Goal: Find specific page/section: Find specific page/section

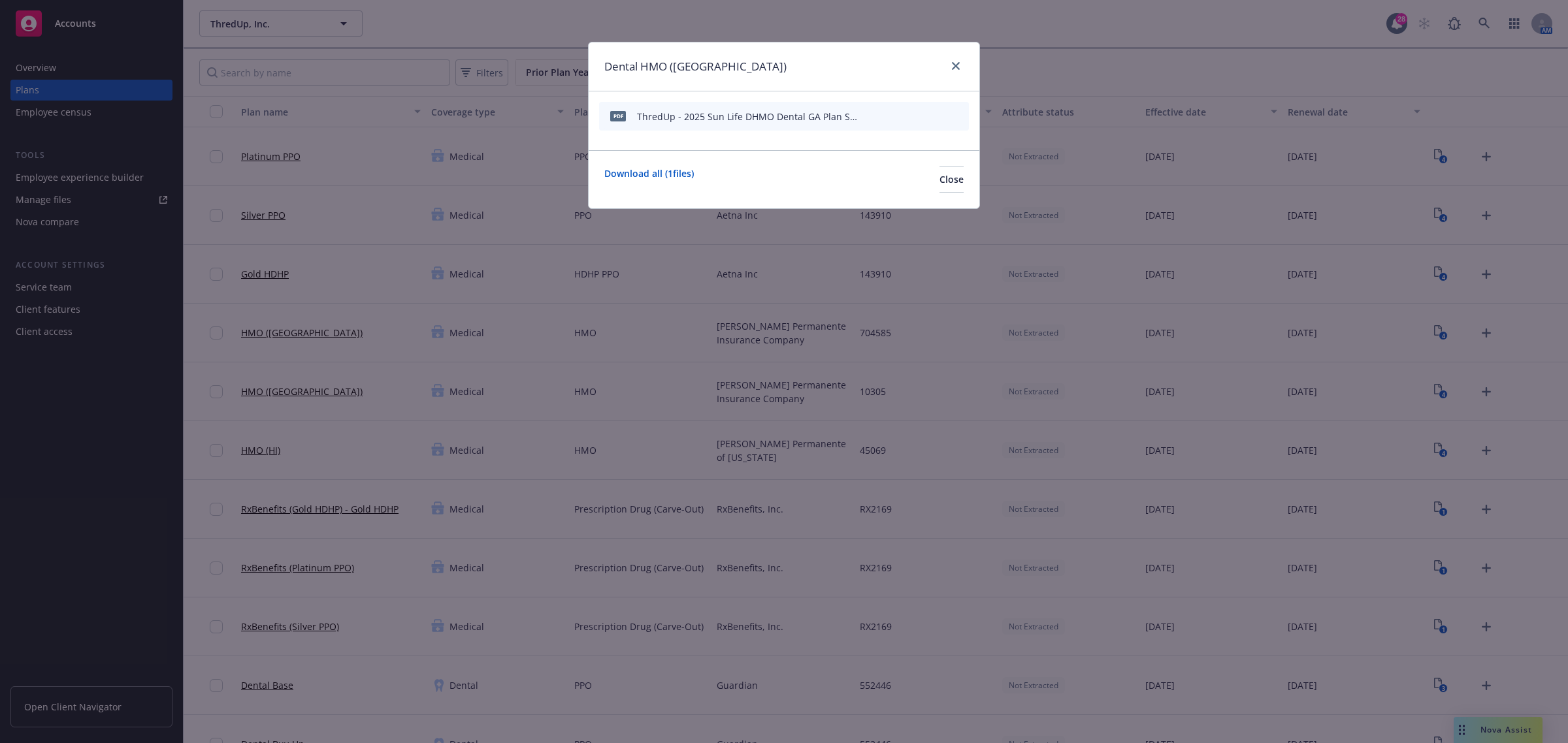
scroll to position [821, 0]
click at [954, 68] on icon "close" at bounding box center [955, 65] width 8 height 8
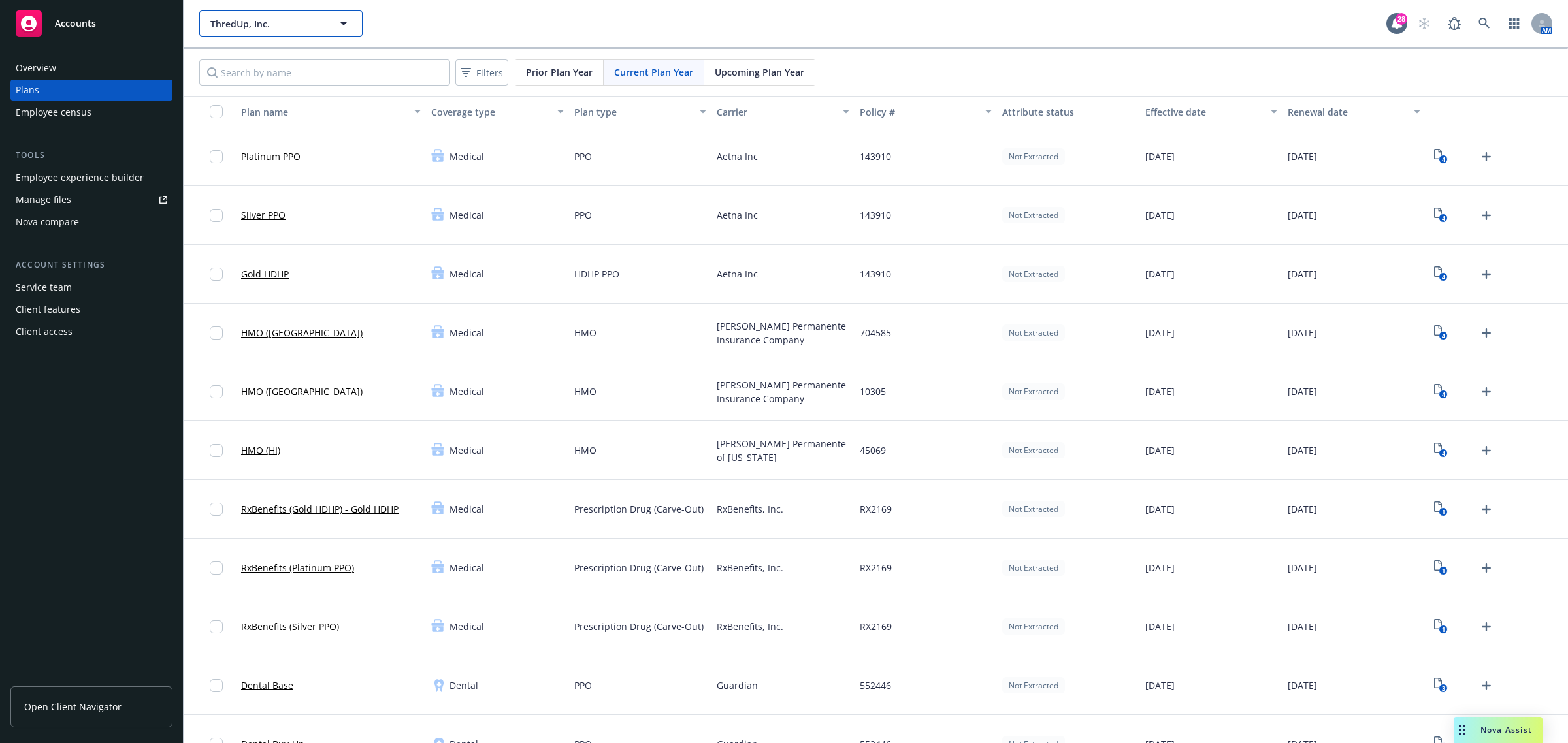
click at [318, 27] on span "ThredUp, Inc." at bounding box center [267, 24] width 113 height 14
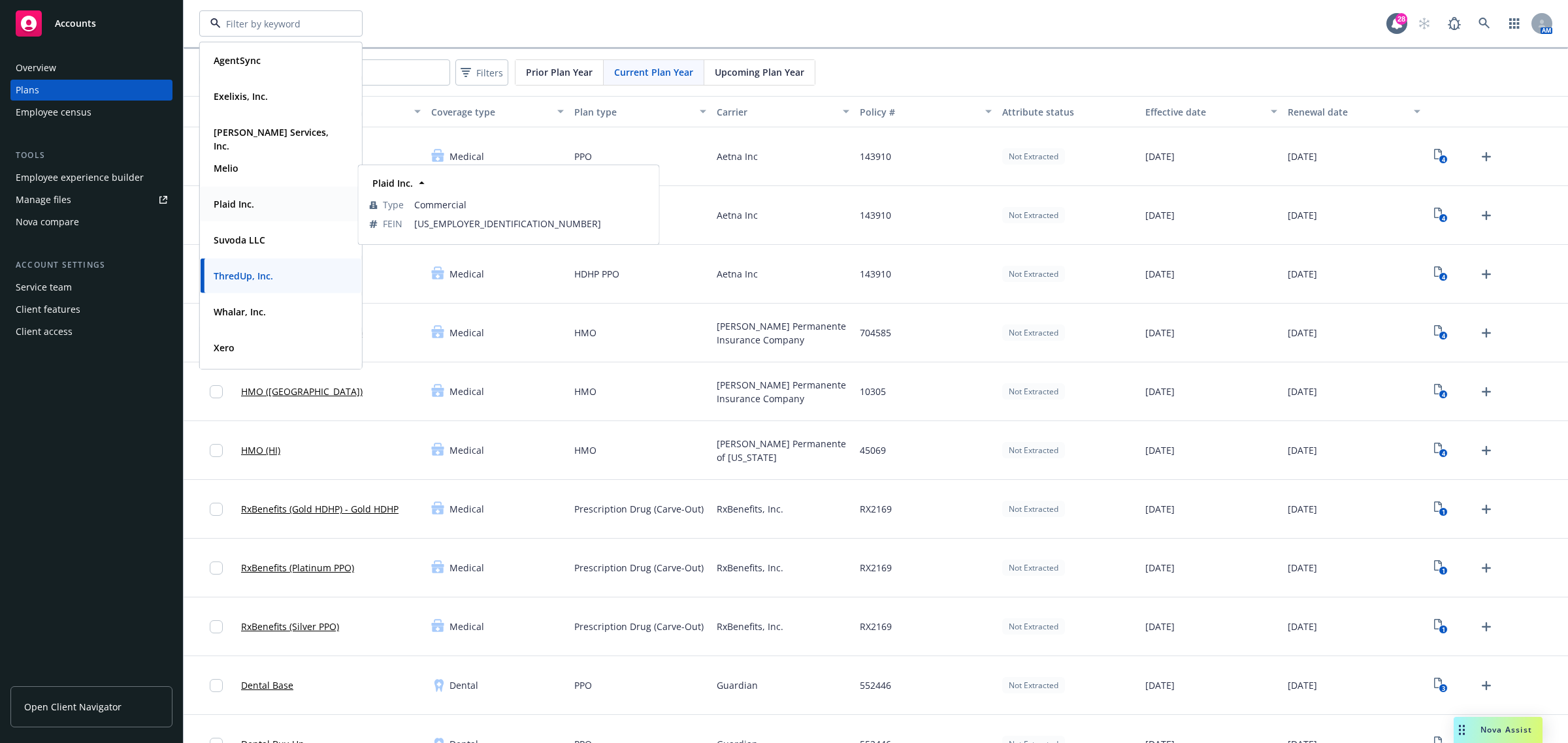
click at [262, 200] on div "Plaid Inc." at bounding box center [281, 204] width 145 height 19
